Goal: Information Seeking & Learning: Check status

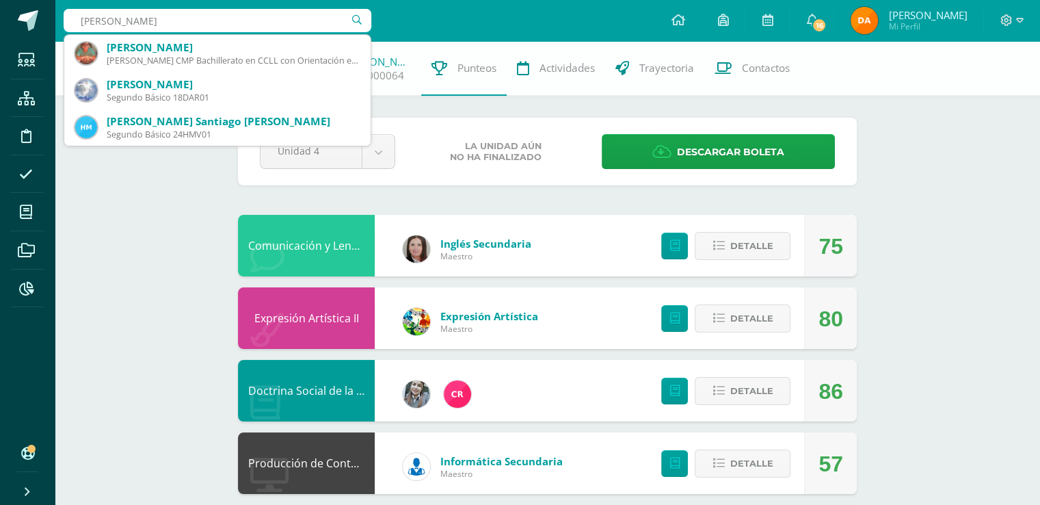
type input "sebastian díaz castro"
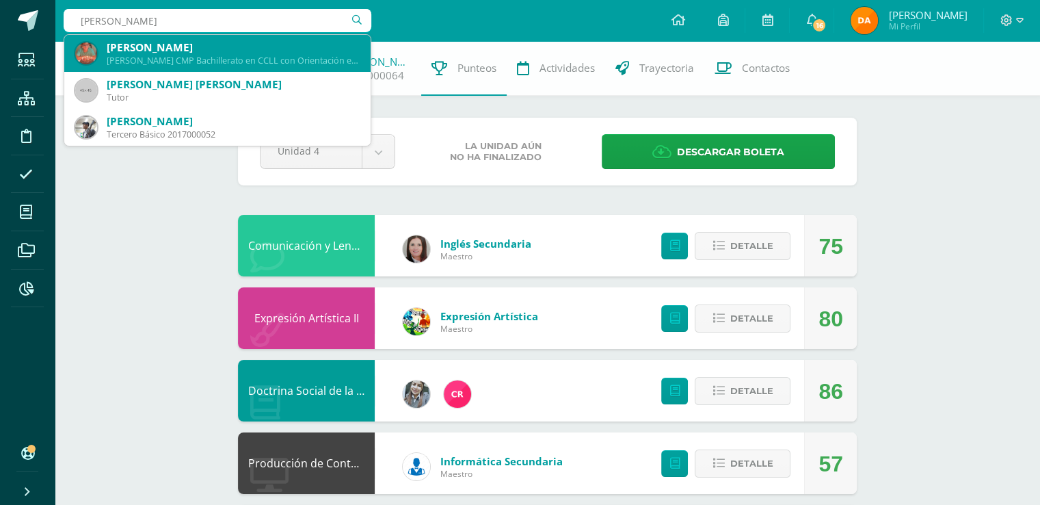
click at [261, 49] on div "[PERSON_NAME]" at bounding box center [233, 47] width 253 height 14
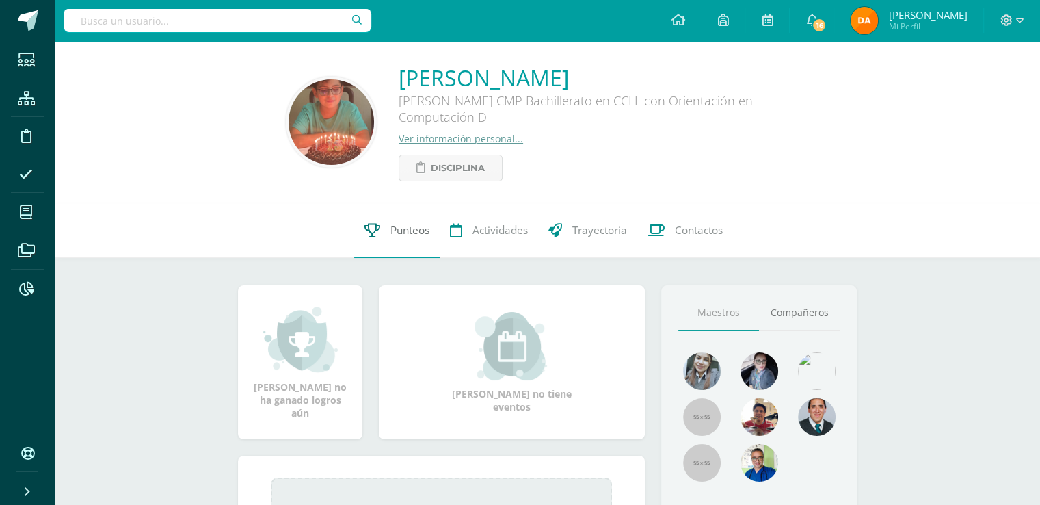
click at [427, 257] on link "Punteos" at bounding box center [396, 230] width 85 height 55
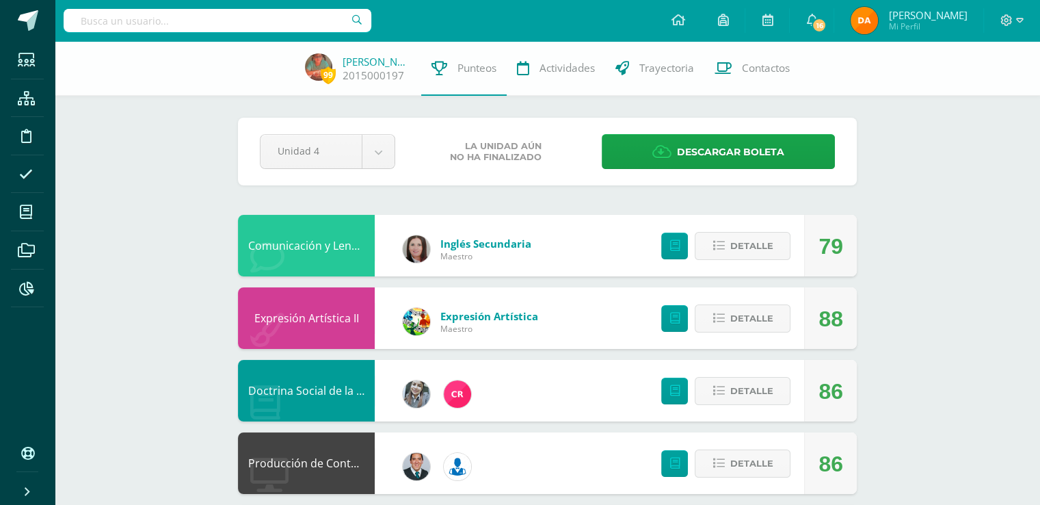
click at [856, 154] on div "Pendiente Unidad 4 Unidad 1 Unidad 2 Unidad 3 Unidad 4 La unidad aún no ha fina…" at bounding box center [547, 152] width 619 height 68
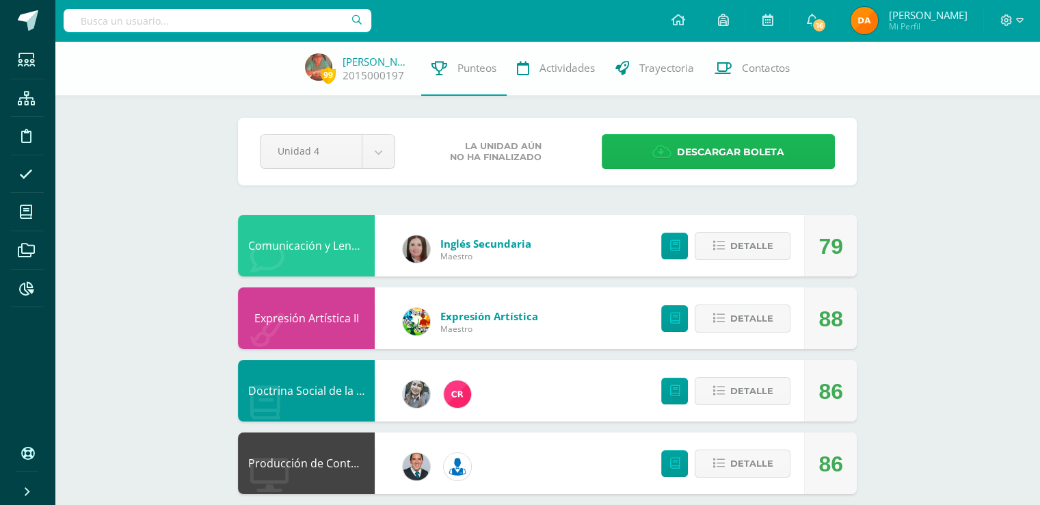
click at [812, 158] on link "Descargar boleta" at bounding box center [718, 151] width 233 height 35
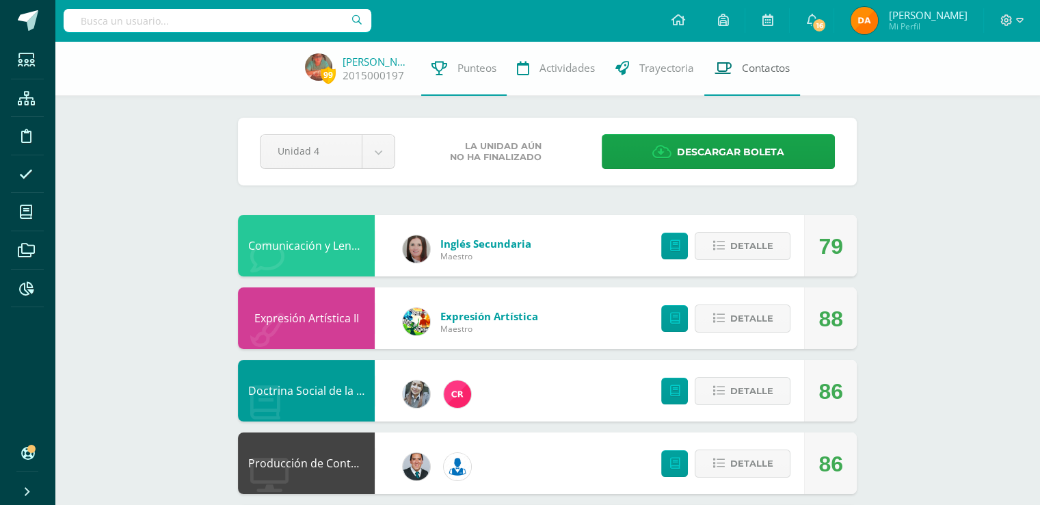
click at [744, 66] on span "Contactos" at bounding box center [766, 68] width 48 height 14
